Goal: Navigation & Orientation: Find specific page/section

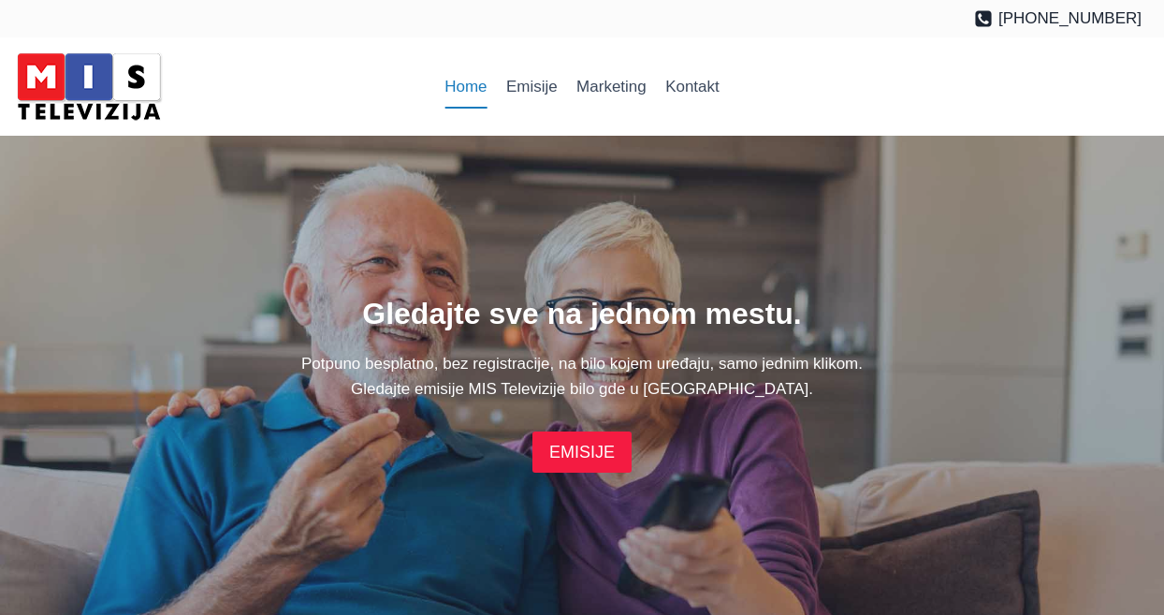
click at [566, 387] on div "Gledajte sve na jednom mestu. Potpuno besplatno, bez registracije, na bilo koje…" at bounding box center [581, 382] width 1119 height 182
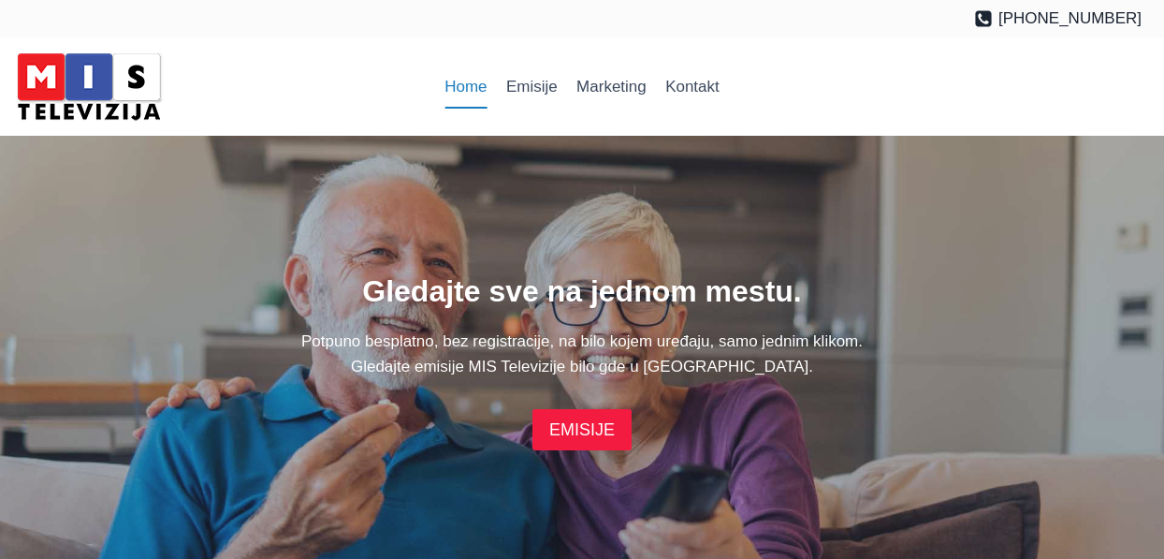
click at [566, 386] on div "Gledajte sve na jednom mestu. Potpuno besplatno, bez registracije, na bilo koje…" at bounding box center [581, 360] width 1119 height 182
click at [580, 415] on link "EMISIJE" at bounding box center [581, 429] width 99 height 40
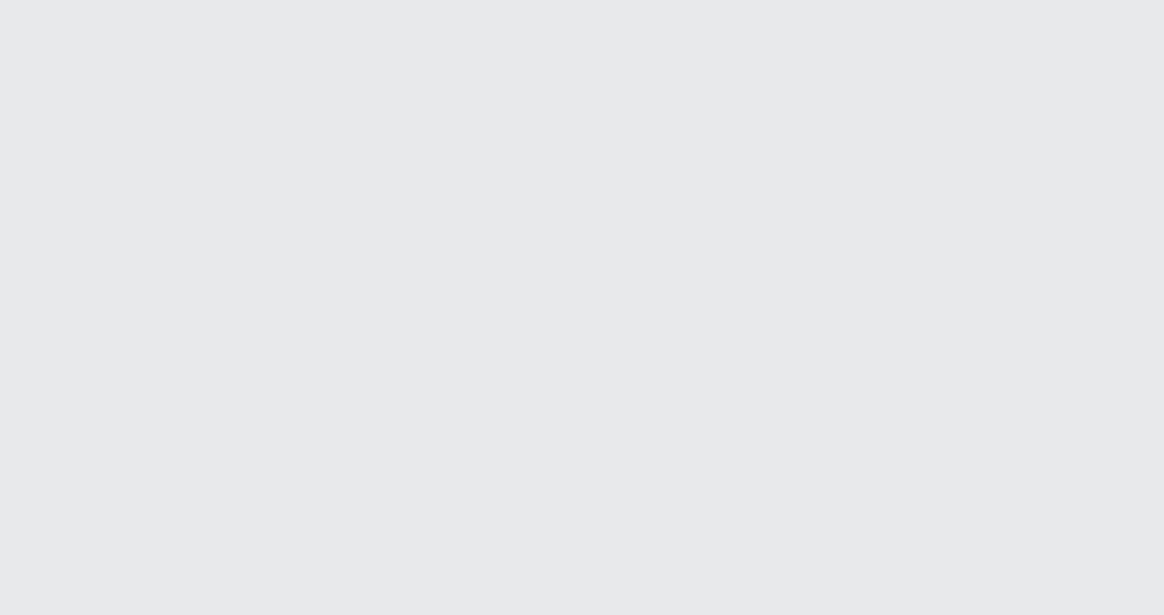
scroll to position [1973, 0]
